Goal: Task Accomplishment & Management: Use online tool/utility

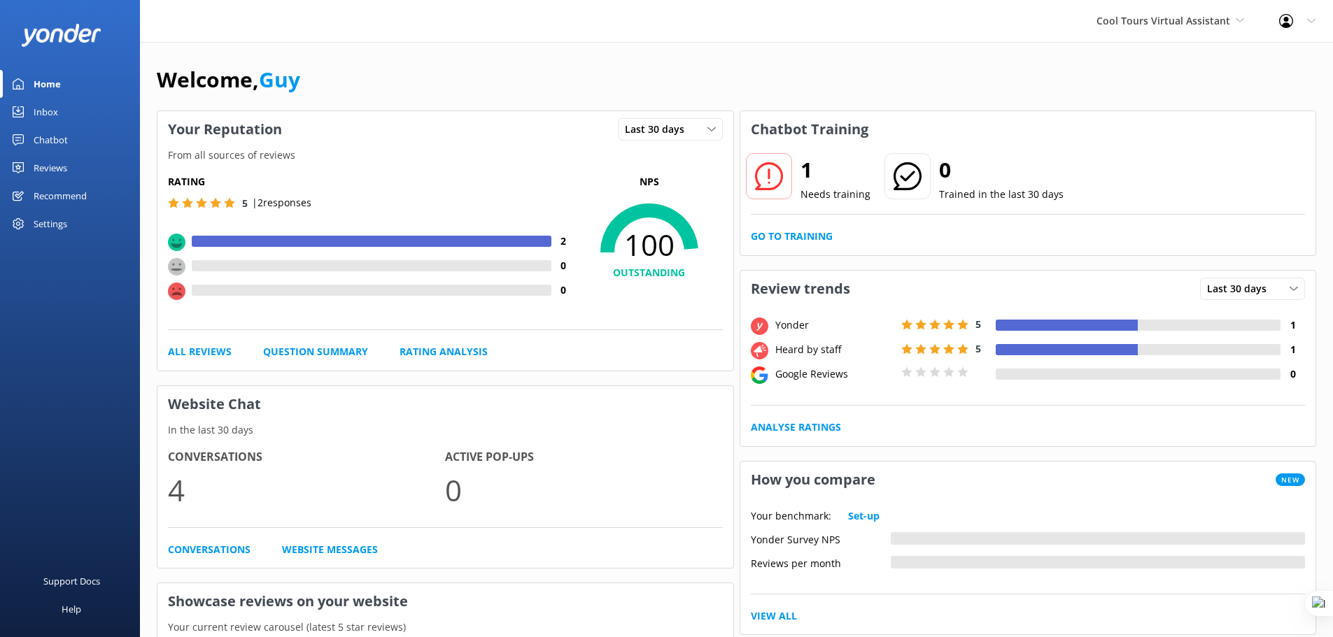
click at [54, 162] on div "Reviews" at bounding box center [51, 168] width 34 height 28
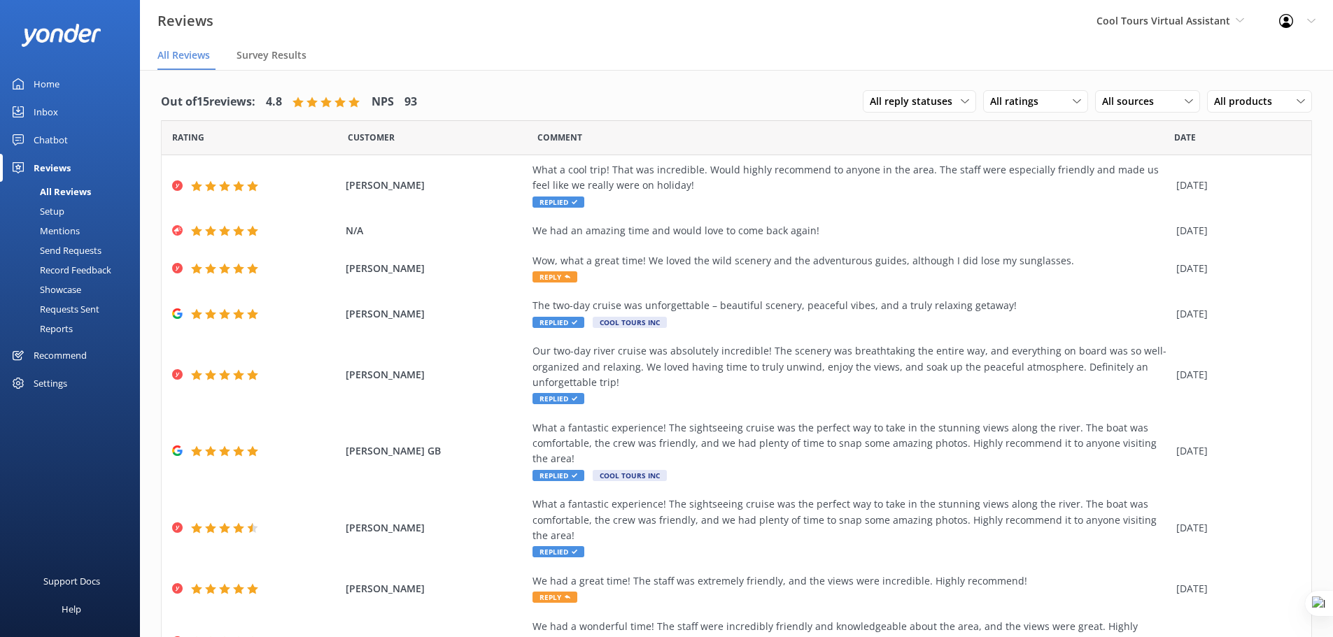
click at [68, 290] on div "Showcase" at bounding box center [44, 290] width 73 height 20
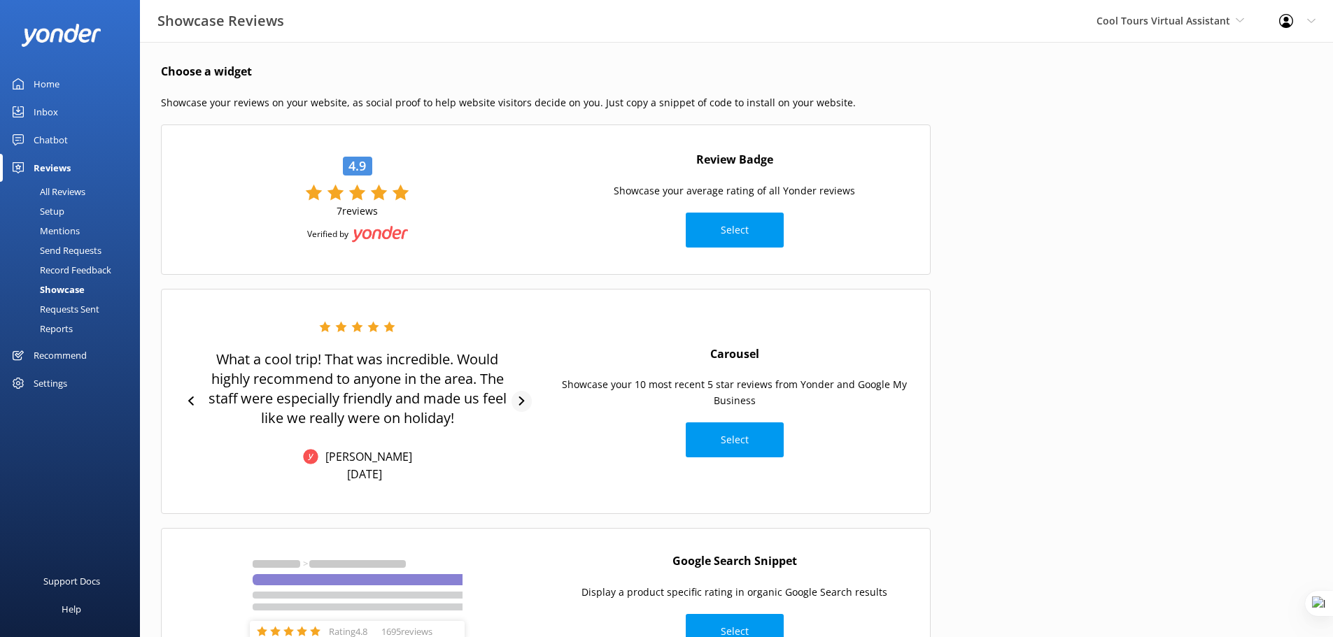
click at [526, 402] on icon at bounding box center [521, 401] width 9 height 9
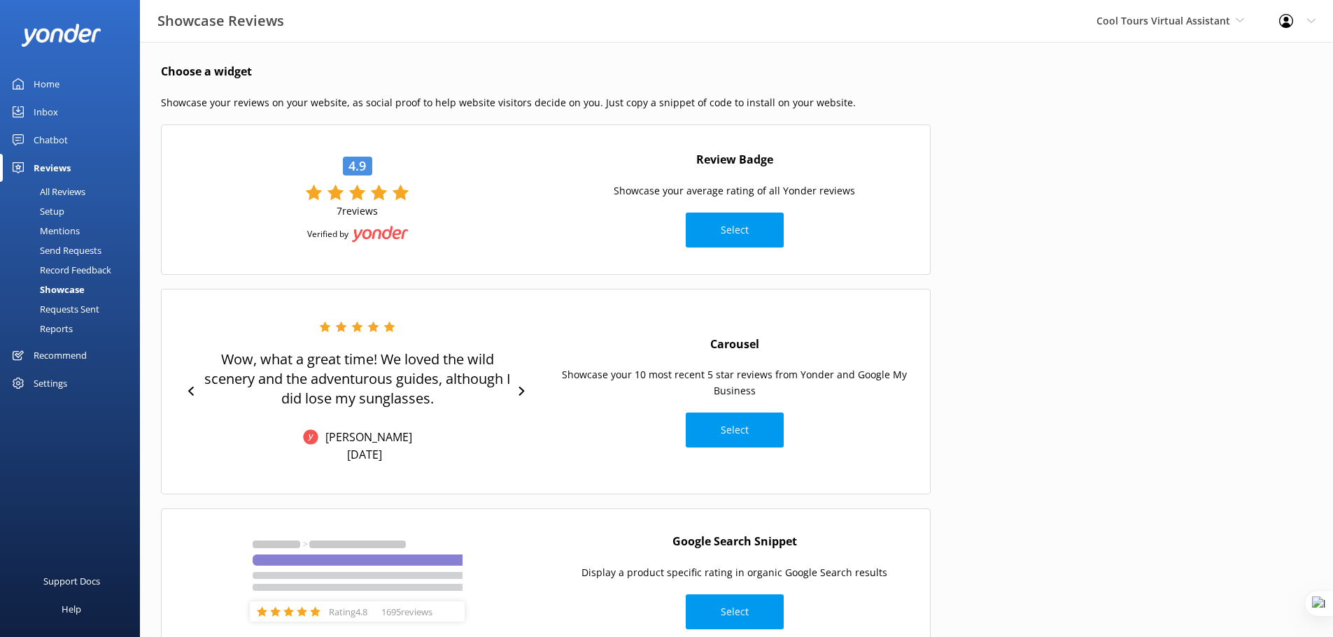
click at [840, 440] on div "Carousel Showcase your 10 most recent 5 star reviews from Yonder and Google My …" at bounding box center [734, 392] width 377 height 126
click at [743, 434] on button "Select" at bounding box center [735, 430] width 98 height 35
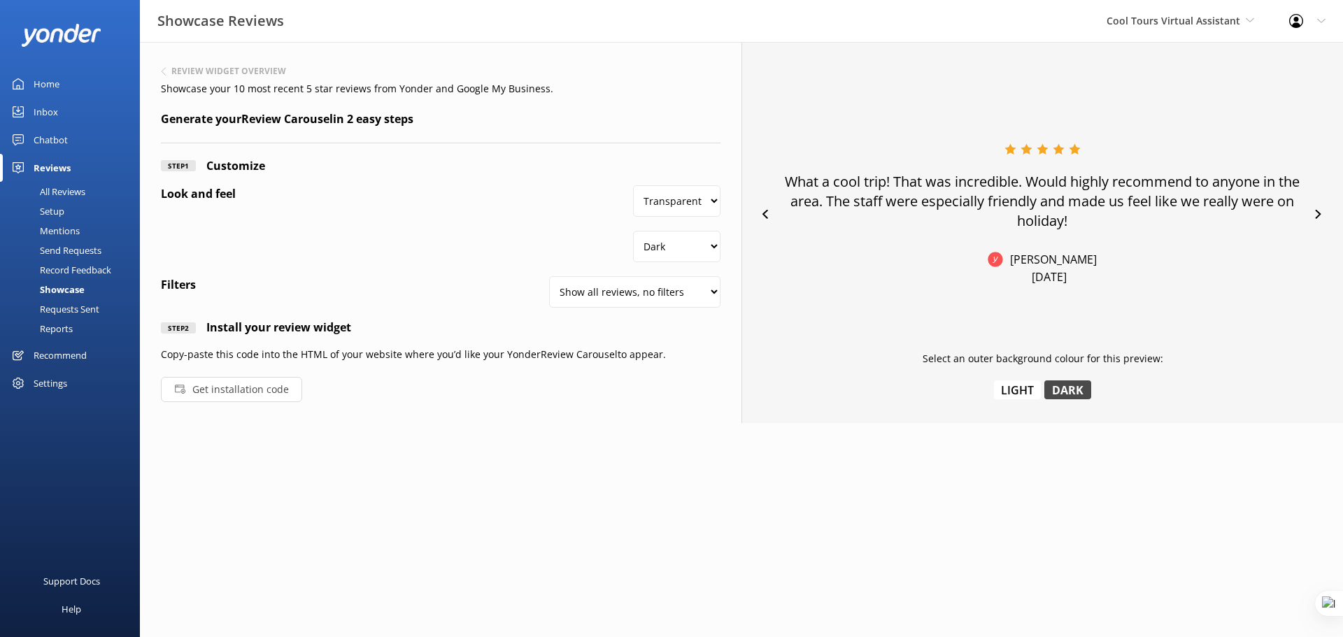
click at [219, 386] on button "Get installation code" at bounding box center [231, 389] width 141 height 25
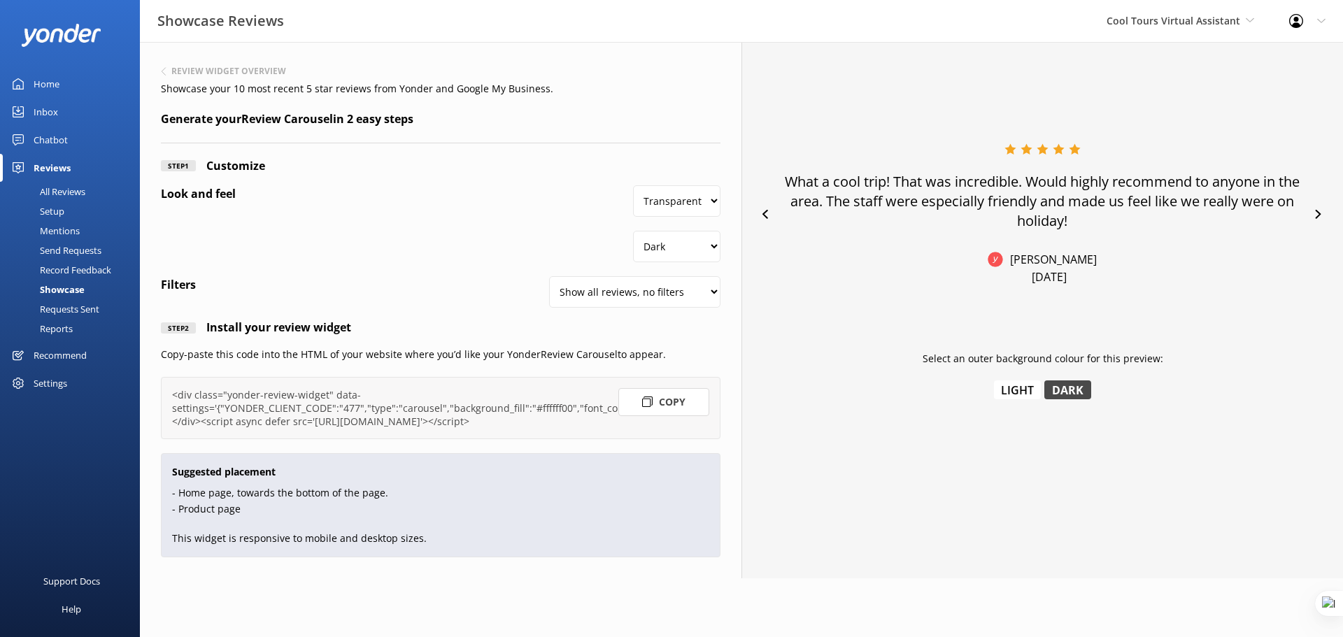
click at [672, 404] on button "Copy" at bounding box center [664, 402] width 91 height 28
